Goal: Task Accomplishment & Management: Use online tool/utility

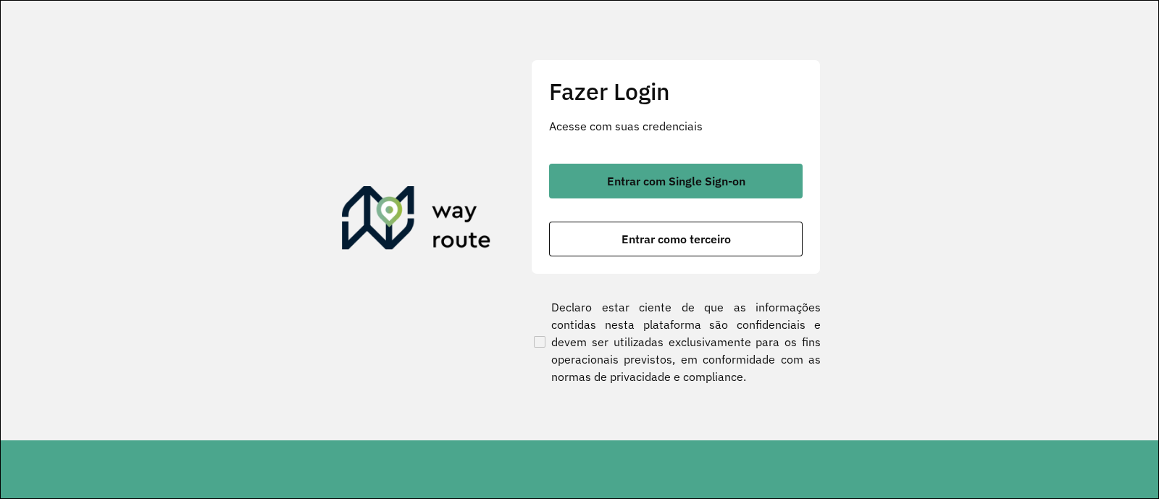
click at [785, 201] on div "Entrar com Single Sign-on Entrar como terceiro" at bounding box center [676, 210] width 254 height 93
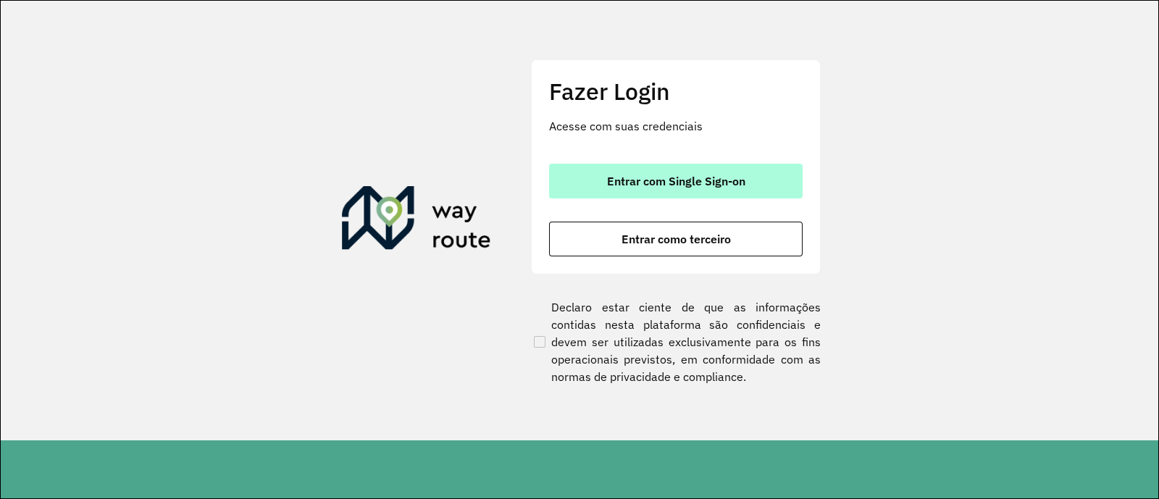
click at [739, 191] on button "Entrar com Single Sign-on" at bounding box center [676, 181] width 254 height 35
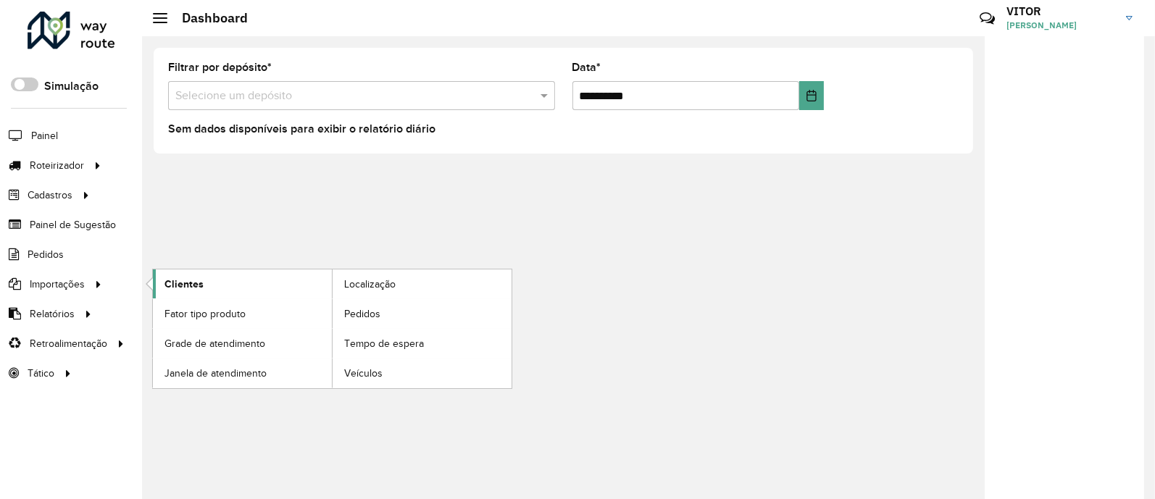
click at [222, 295] on link "Clientes" at bounding box center [242, 284] width 179 height 29
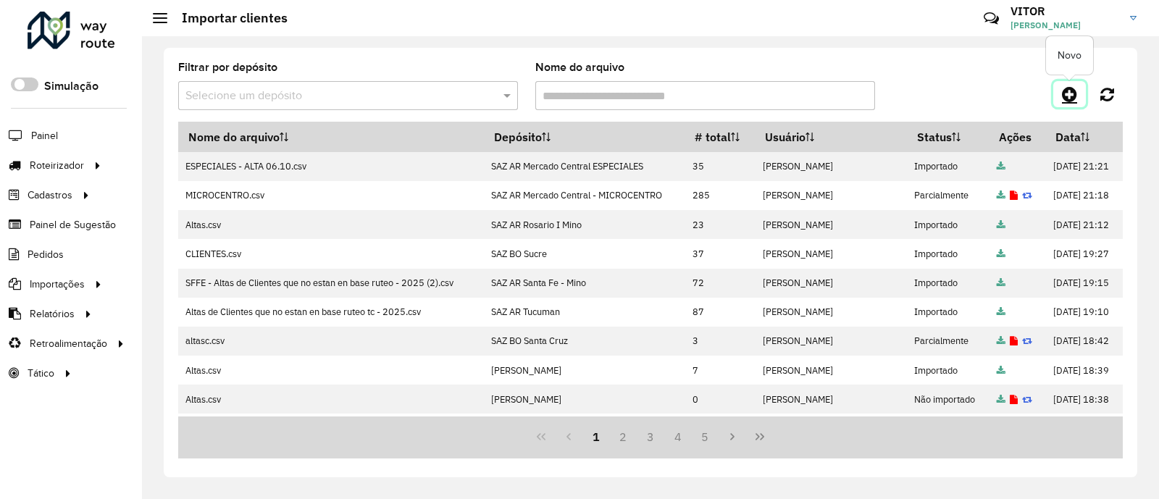
click at [1065, 96] on icon at bounding box center [1069, 94] width 15 height 17
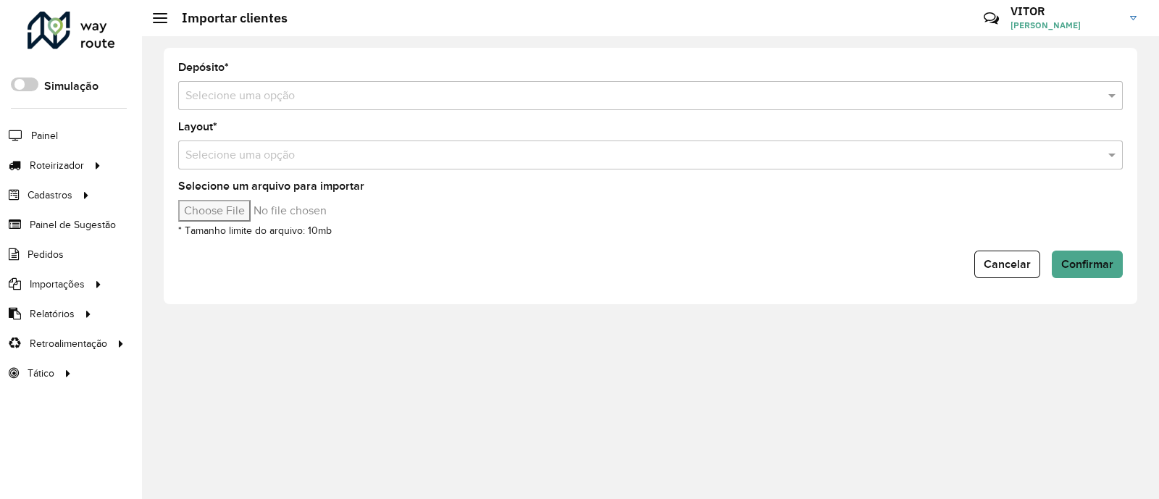
click at [220, 94] on input "text" at bounding box center [635, 96] width 901 height 17
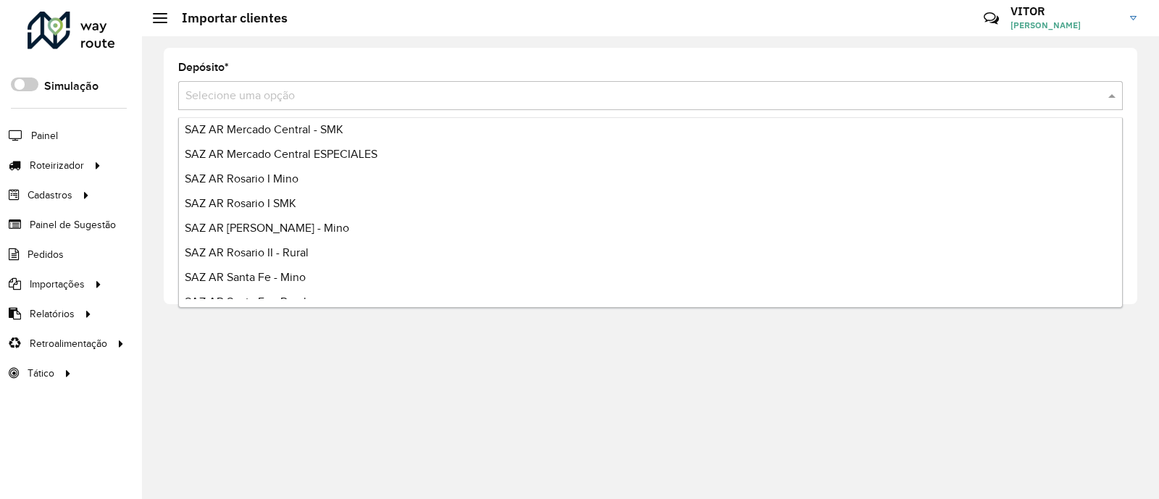
scroll to position [180, 0]
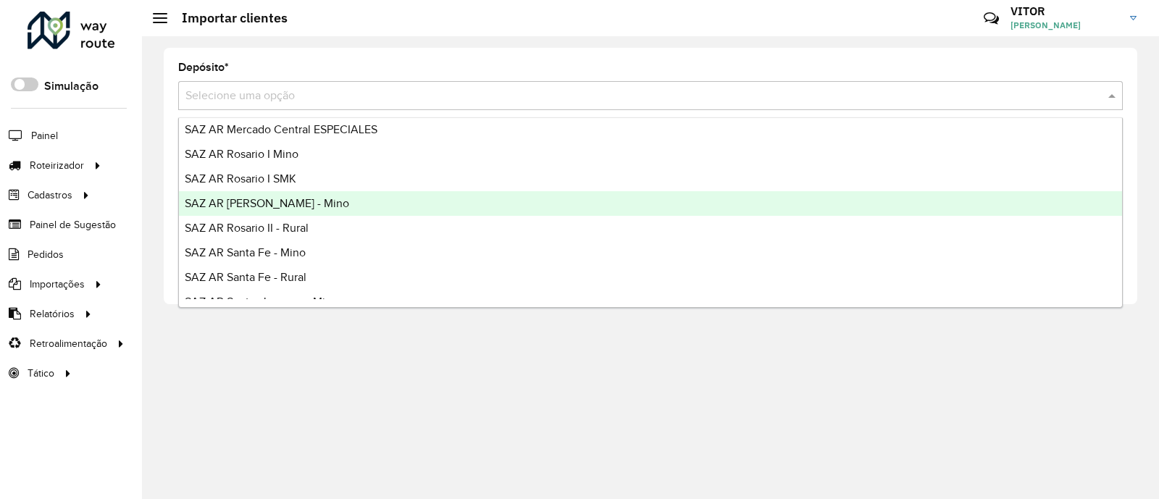
click at [315, 204] on div "SAZ AR [PERSON_NAME] - Mino" at bounding box center [650, 203] width 943 height 25
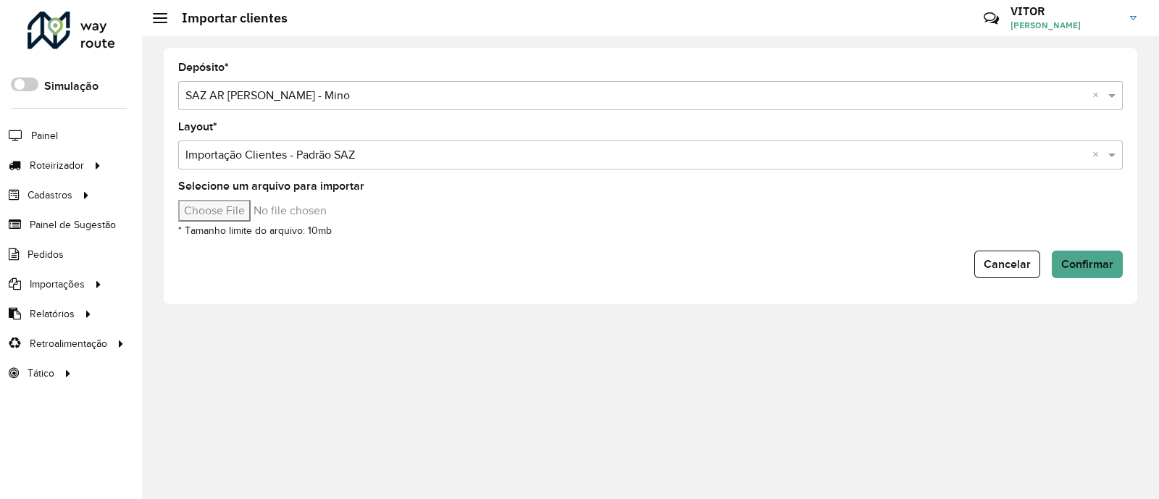
click at [251, 209] on input "Selecione um arquivo para importar" at bounding box center [301, 211] width 246 height 22
type input "**********"
click at [1104, 264] on span "Confirmar" at bounding box center [1088, 264] width 52 height 12
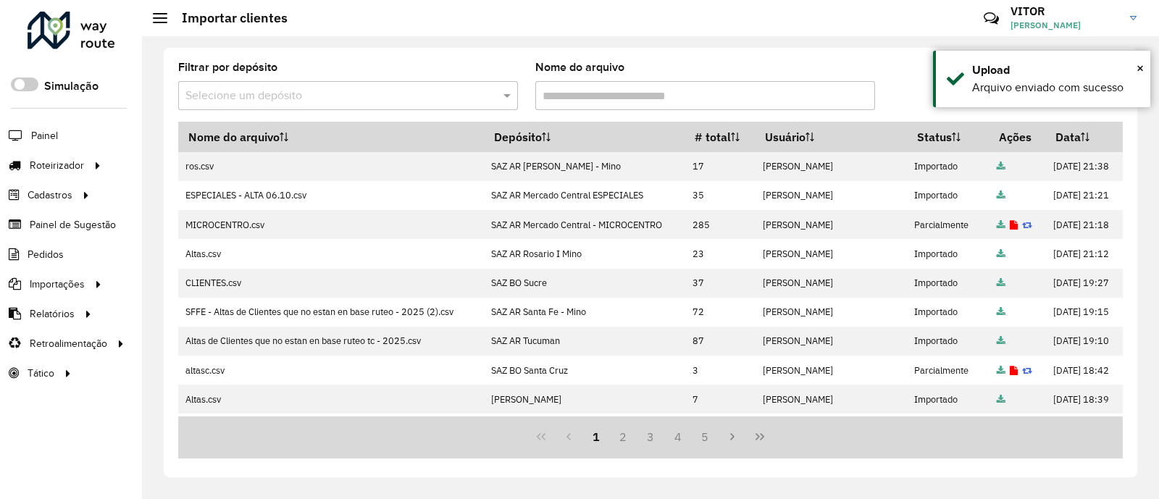
click at [908, 97] on div at bounding box center [1005, 94] width 236 height 26
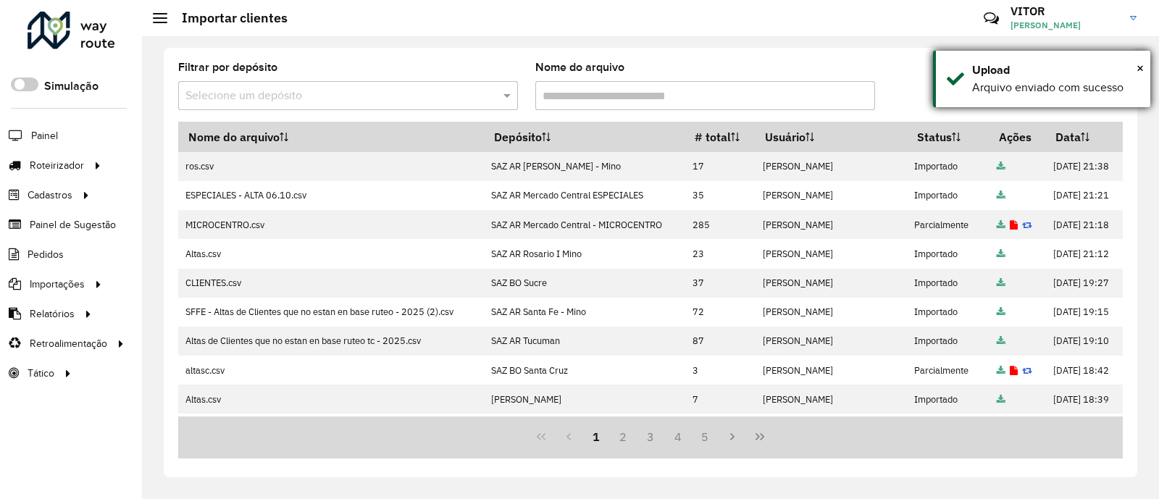
click at [1144, 66] on div "× Upload Arquivo enviado com sucesso" at bounding box center [1041, 79] width 217 height 57
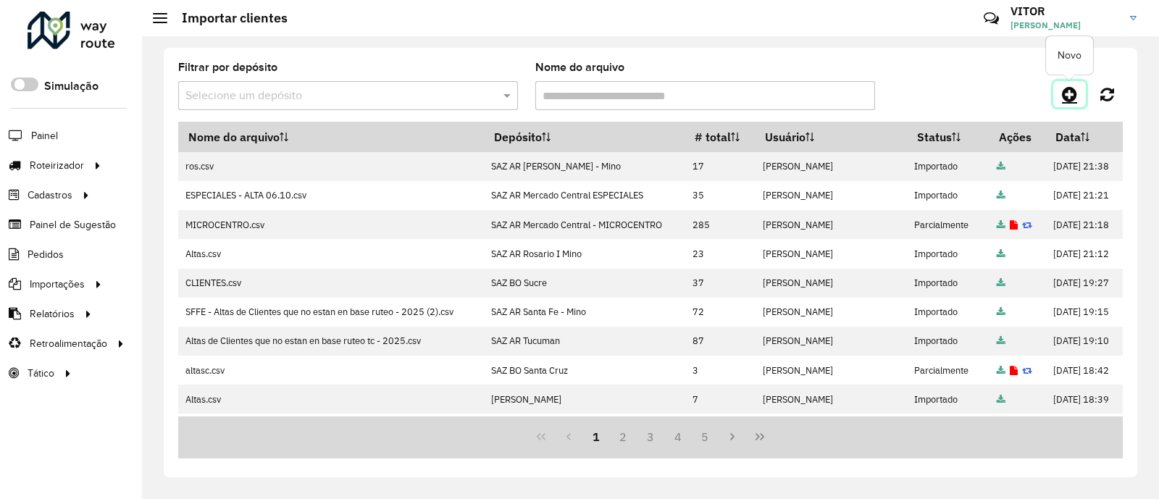
click at [1067, 101] on icon at bounding box center [1069, 94] width 15 height 17
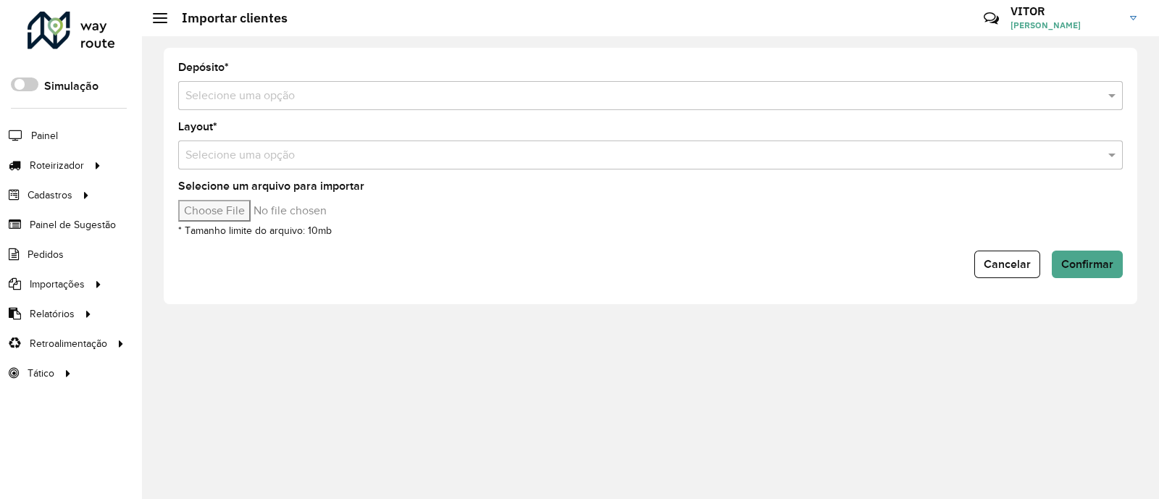
click at [209, 94] on input "text" at bounding box center [635, 96] width 901 height 17
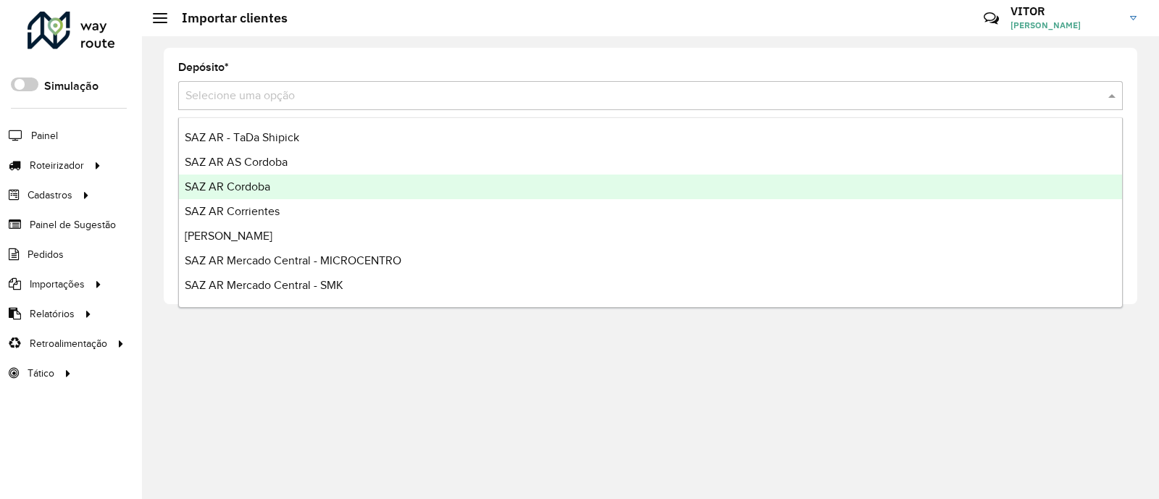
click at [293, 182] on div "SAZ AR Cordoba" at bounding box center [650, 187] width 943 height 25
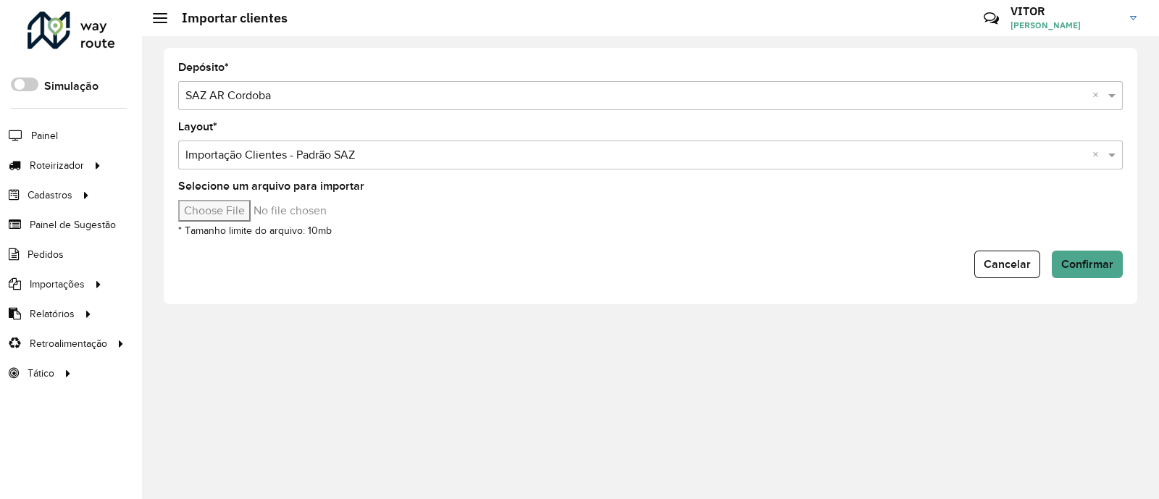
click at [235, 211] on input "Selecione um arquivo para importar" at bounding box center [301, 211] width 246 height 22
click at [1096, 268] on span "Confirmar" at bounding box center [1088, 264] width 52 height 12
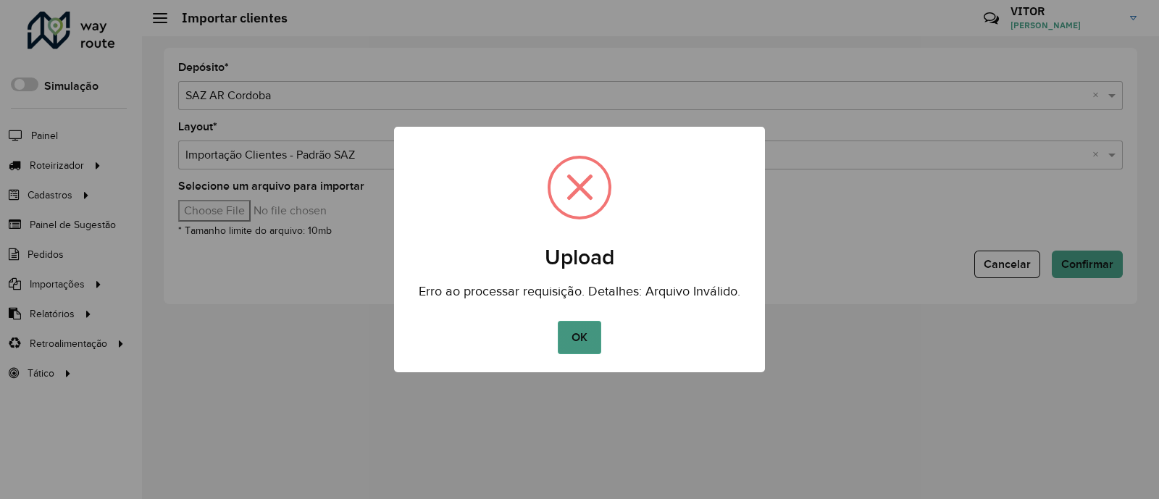
click at [580, 333] on button "OK" at bounding box center [579, 337] width 43 height 33
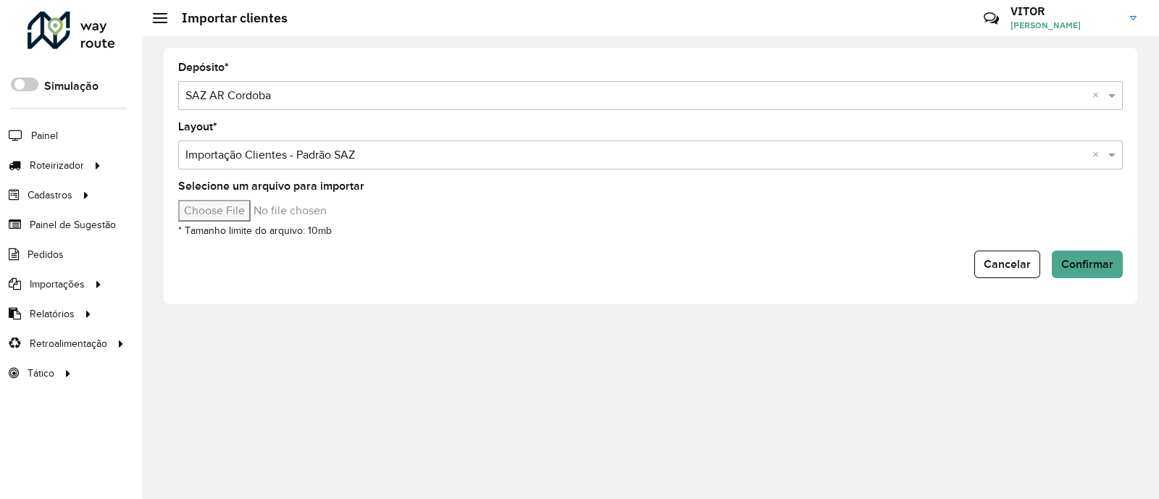
click at [205, 207] on input "Selecione um arquivo para importar" at bounding box center [301, 211] width 246 height 22
type input "**********"
click at [1061, 263] on button "Confirmar" at bounding box center [1087, 265] width 71 height 28
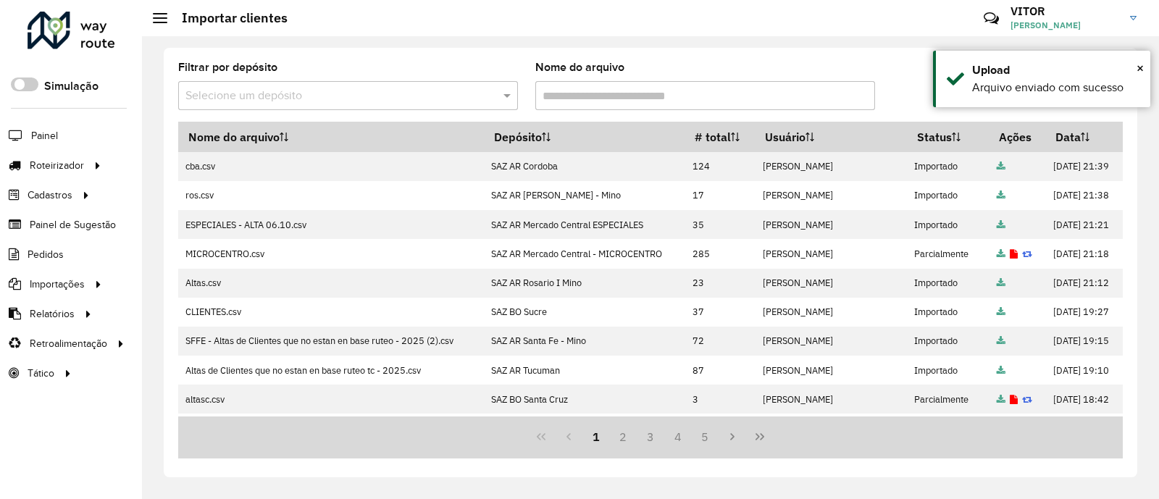
click at [893, 74] on div "Filtrar por depósito Selecione um depósito Nome do arquivo" at bounding box center [650, 91] width 945 height 59
